Goal: Complete application form

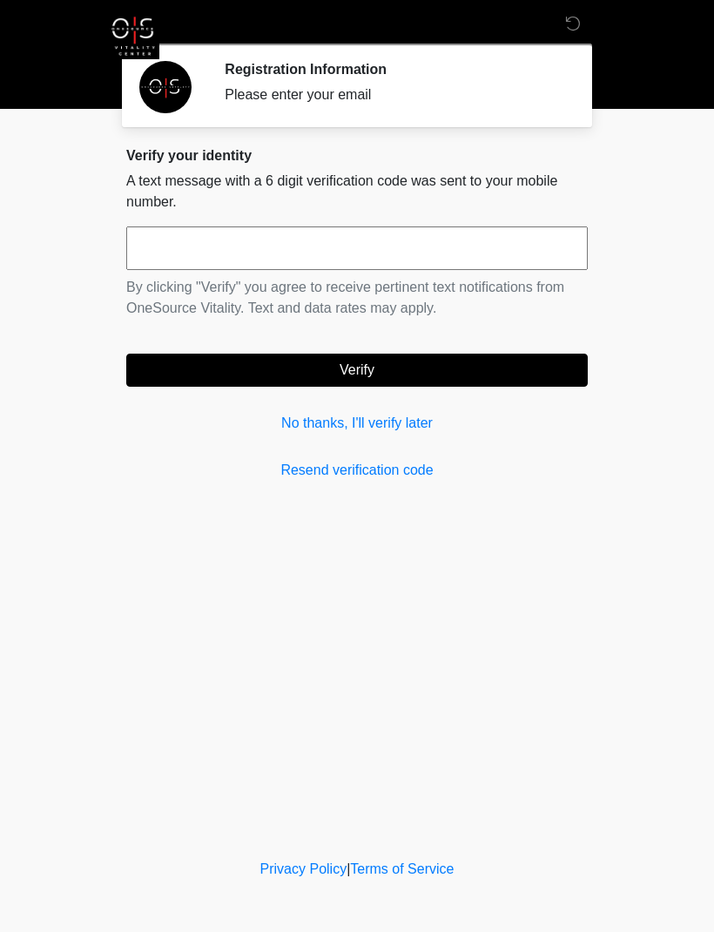
click at [273, 251] on input "text" at bounding box center [357, 248] width 462 height 44
type input "******"
click at [386, 373] on button "Verify" at bounding box center [357, 370] width 462 height 33
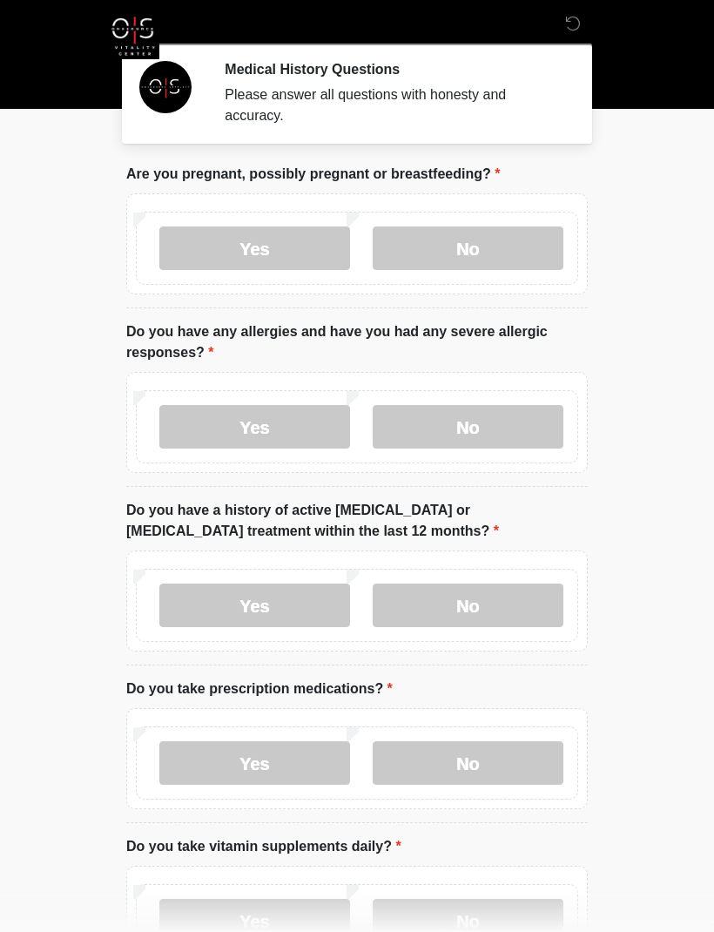
click at [486, 258] on label "No" at bounding box center [468, 248] width 191 height 44
click at [481, 431] on label "No" at bounding box center [468, 427] width 191 height 44
click at [481, 609] on label "No" at bounding box center [468, 605] width 191 height 44
click at [481, 765] on label "No" at bounding box center [468, 763] width 191 height 44
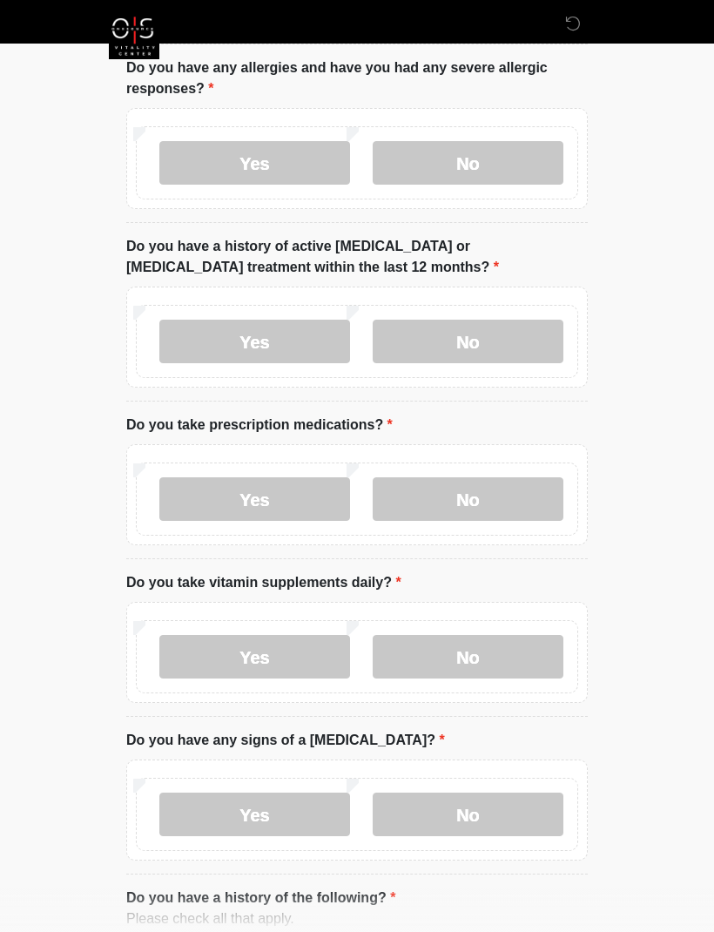
scroll to position [268, 0]
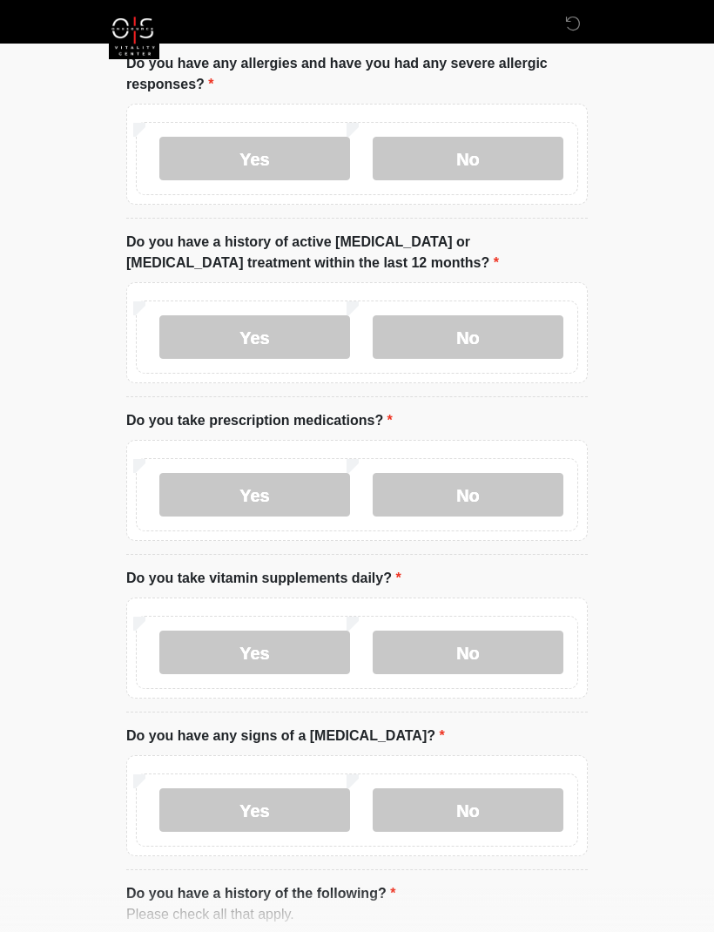
click at [273, 653] on label "Yes" at bounding box center [254, 653] width 191 height 44
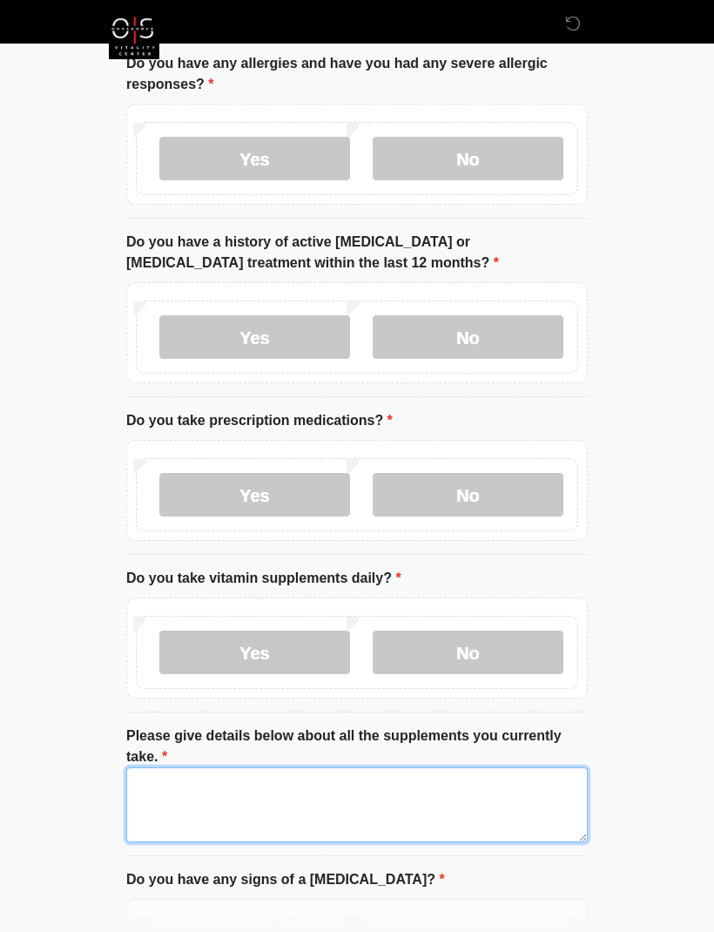
click at [233, 790] on textarea "Please give details below about all the supplements you currently take." at bounding box center [357, 804] width 462 height 75
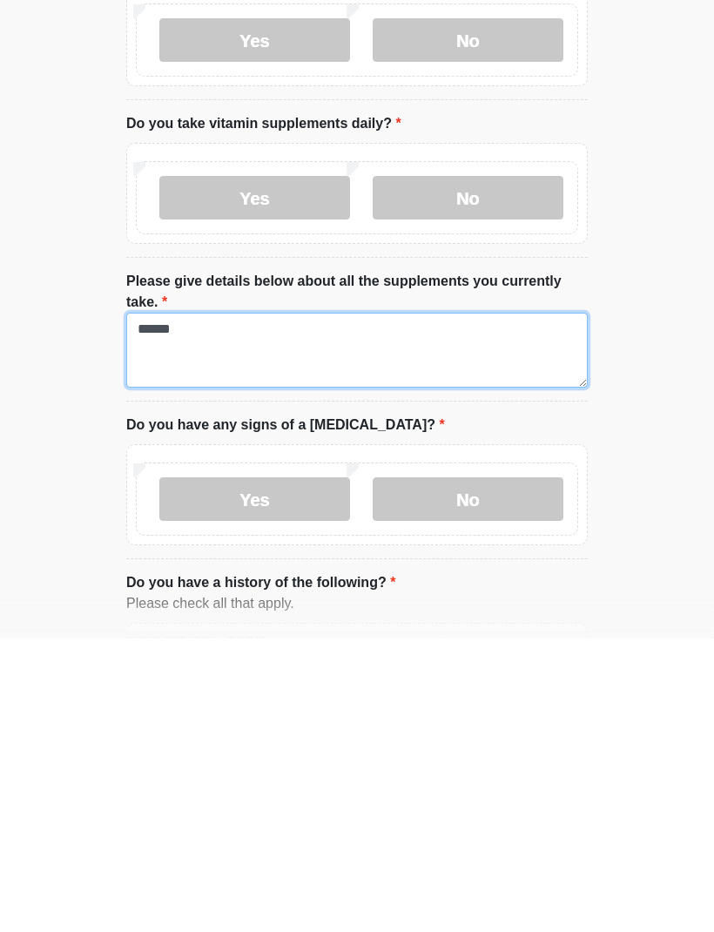
type textarea "******"
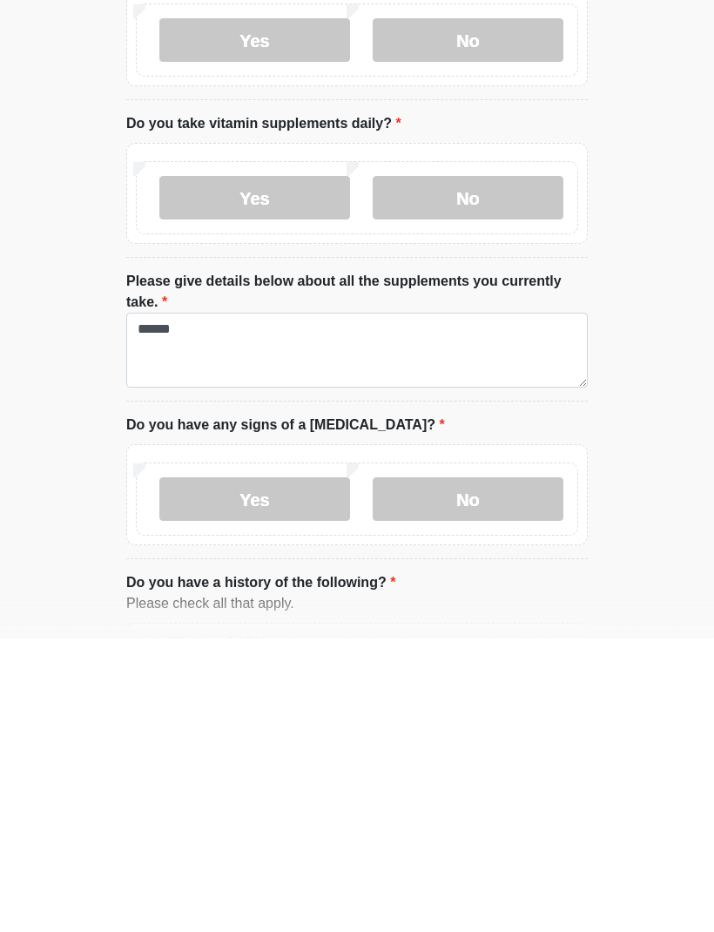
click at [475, 771] on label "No" at bounding box center [468, 793] width 191 height 44
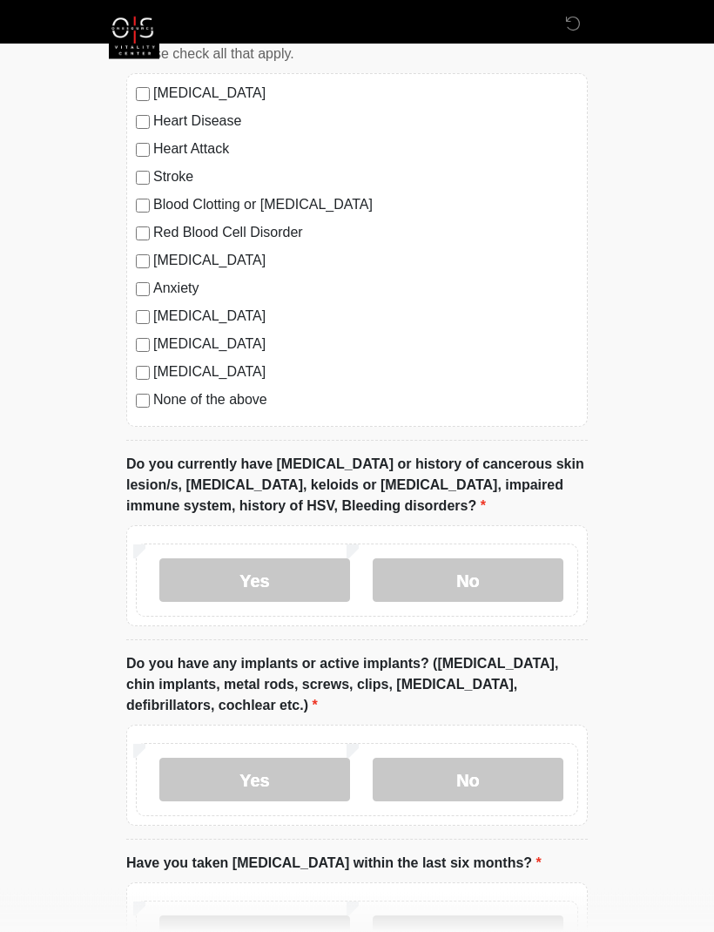
scroll to position [1272, 0]
click at [467, 583] on label "No" at bounding box center [468, 580] width 191 height 44
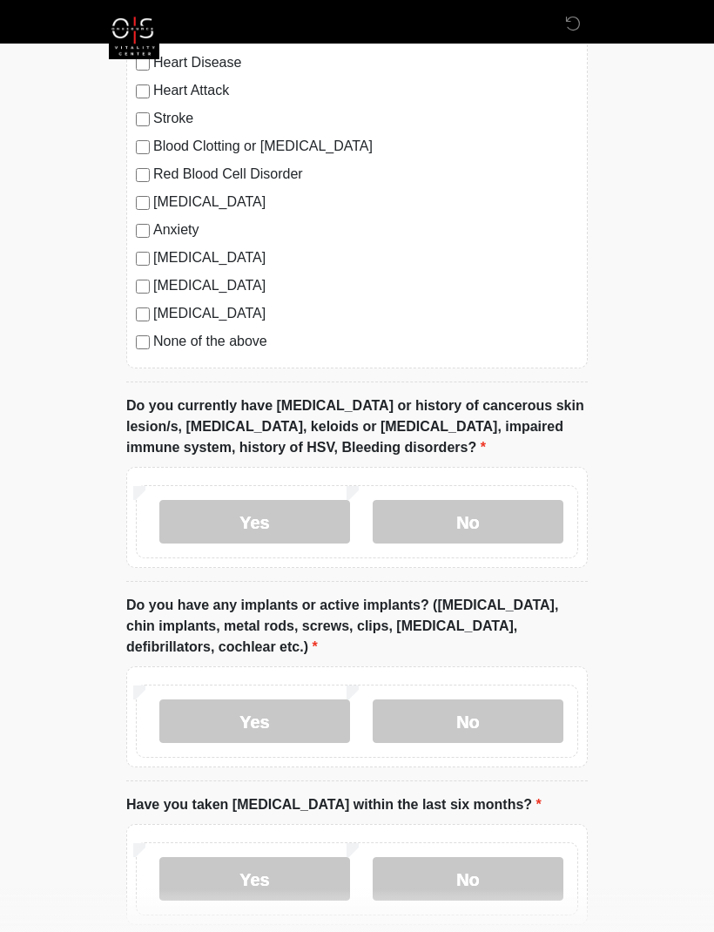
scroll to position [1336, 0]
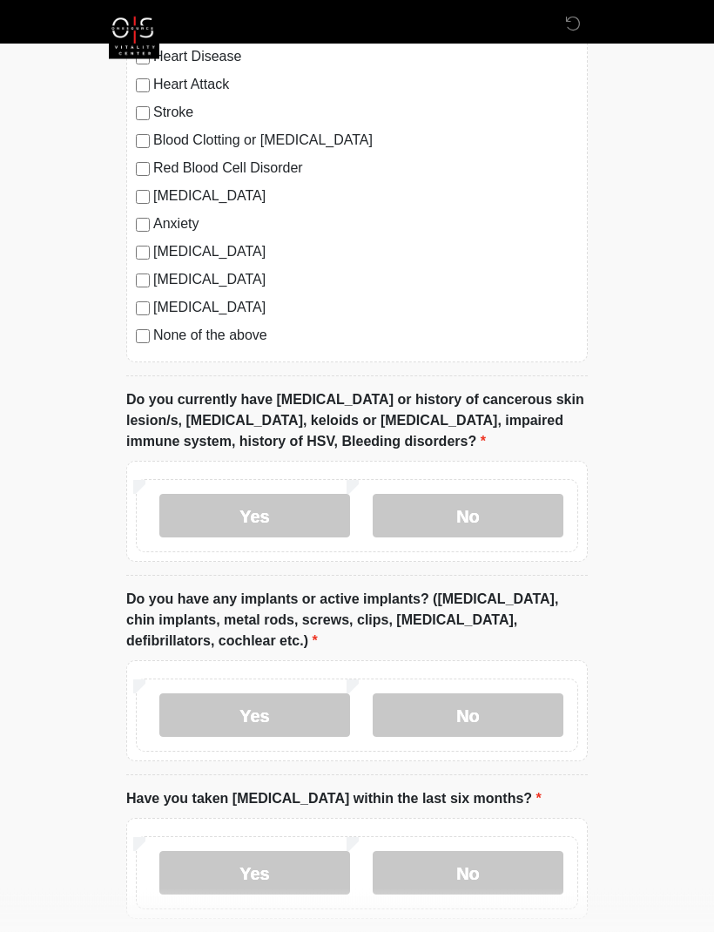
click at [461, 712] on label "No" at bounding box center [468, 716] width 191 height 44
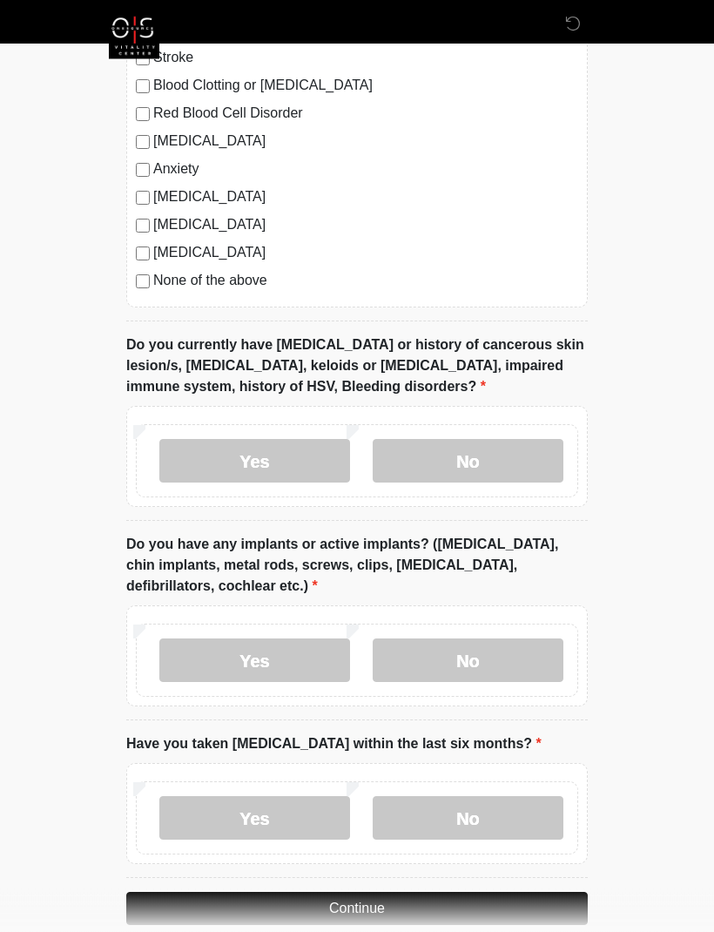
scroll to position [1417, 0]
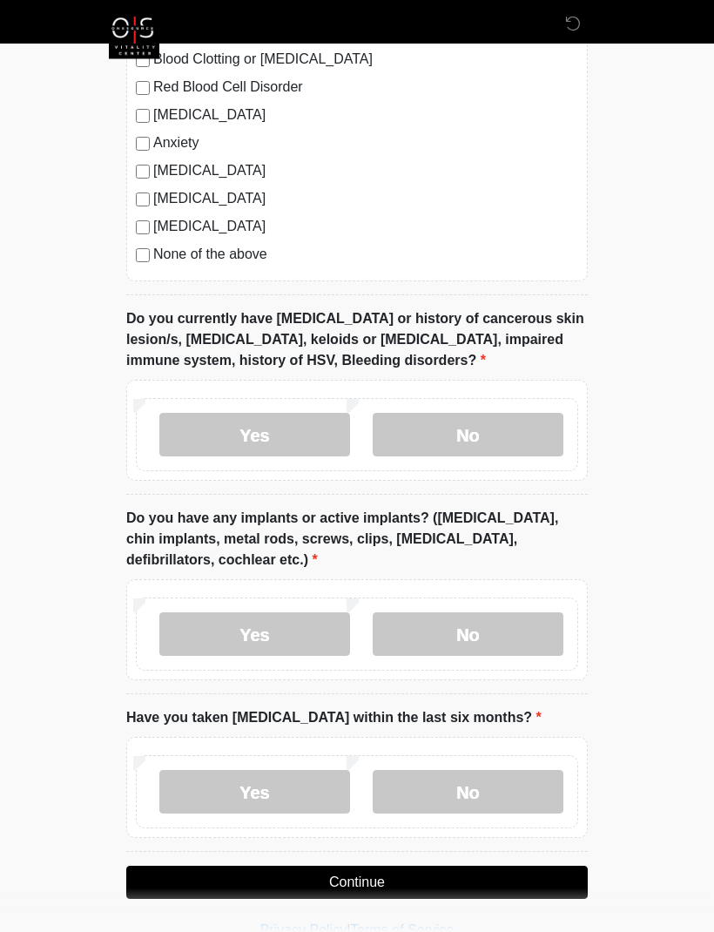
click at [467, 792] on label "No" at bounding box center [468, 793] width 191 height 44
click at [380, 880] on button "Continue" at bounding box center [357, 883] width 462 height 33
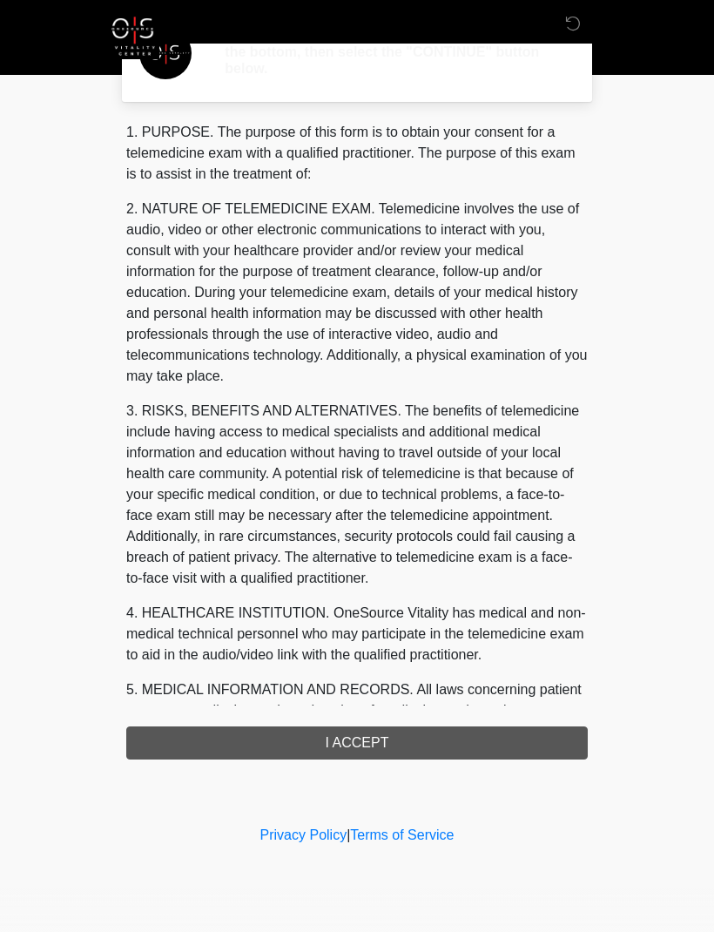
scroll to position [0, 0]
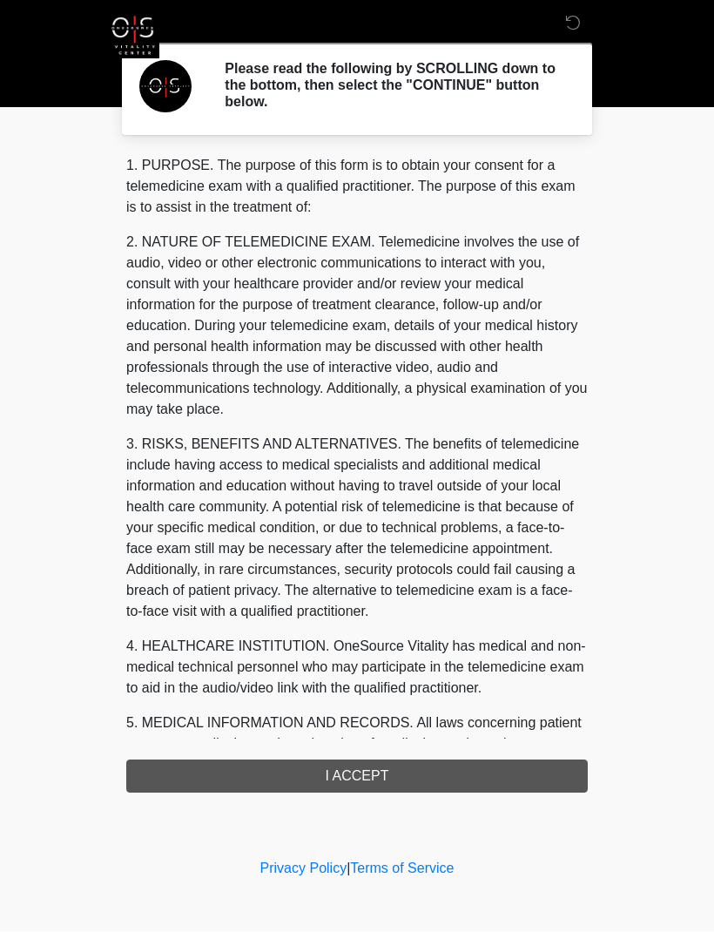
click at [356, 780] on div "1. PURPOSE. The purpose of this form is to obtain your consent for a telemedici…" at bounding box center [357, 474] width 462 height 637
click at [354, 775] on div "1. PURPOSE. The purpose of this form is to obtain your consent for a telemedici…" at bounding box center [357, 474] width 462 height 637
click at [365, 782] on div "1. PURPOSE. The purpose of this form is to obtain your consent for a telemedici…" at bounding box center [357, 474] width 462 height 637
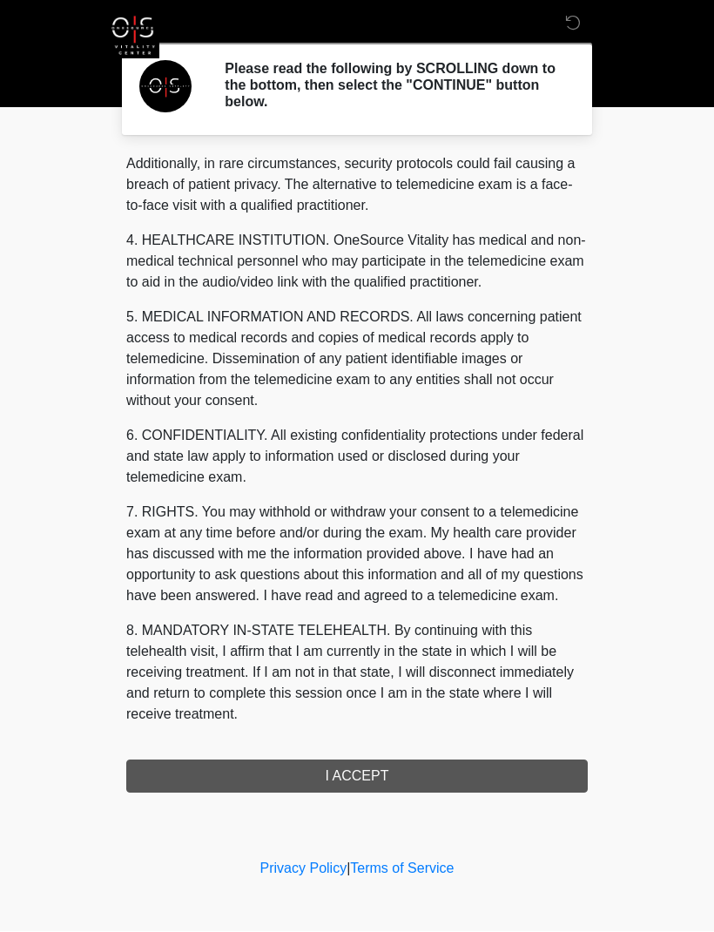
scroll to position [469, 0]
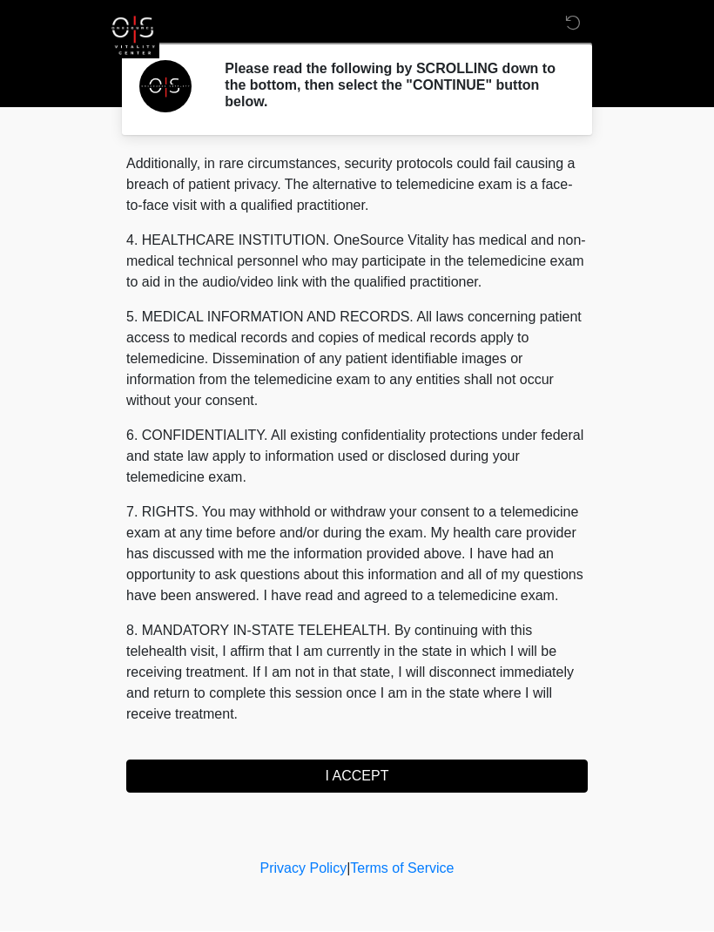
click at [378, 780] on button "I ACCEPT" at bounding box center [357, 776] width 462 height 33
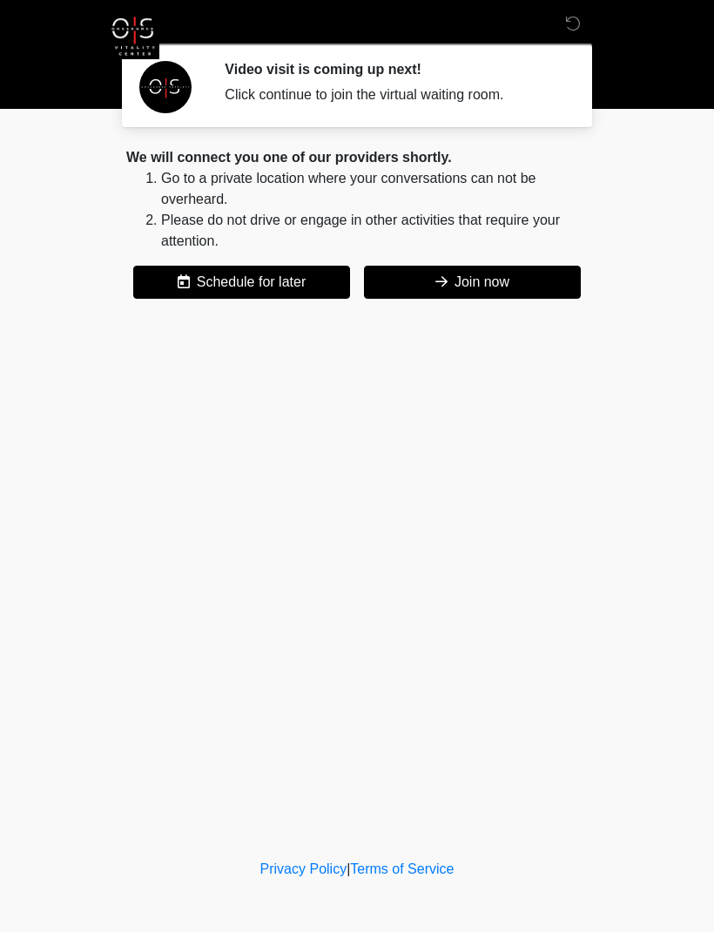
click at [473, 297] on button "Join now" at bounding box center [472, 282] width 217 height 33
